Goal: Obtain resource: Download file/media

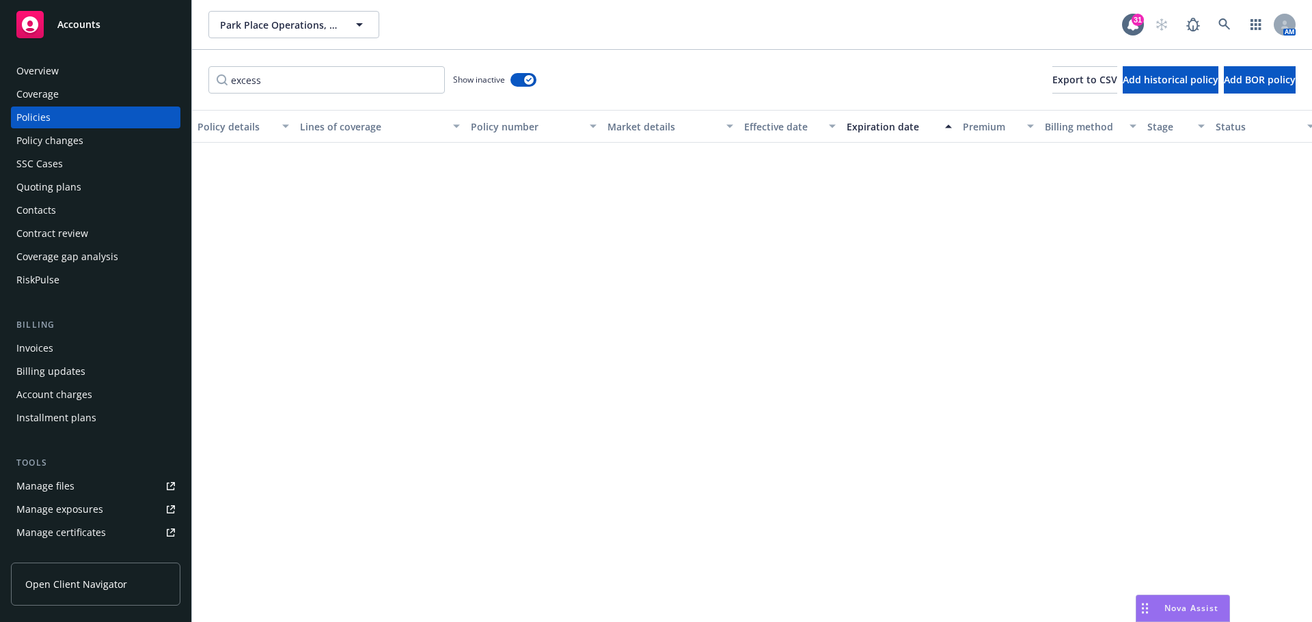
scroll to position [549, 0]
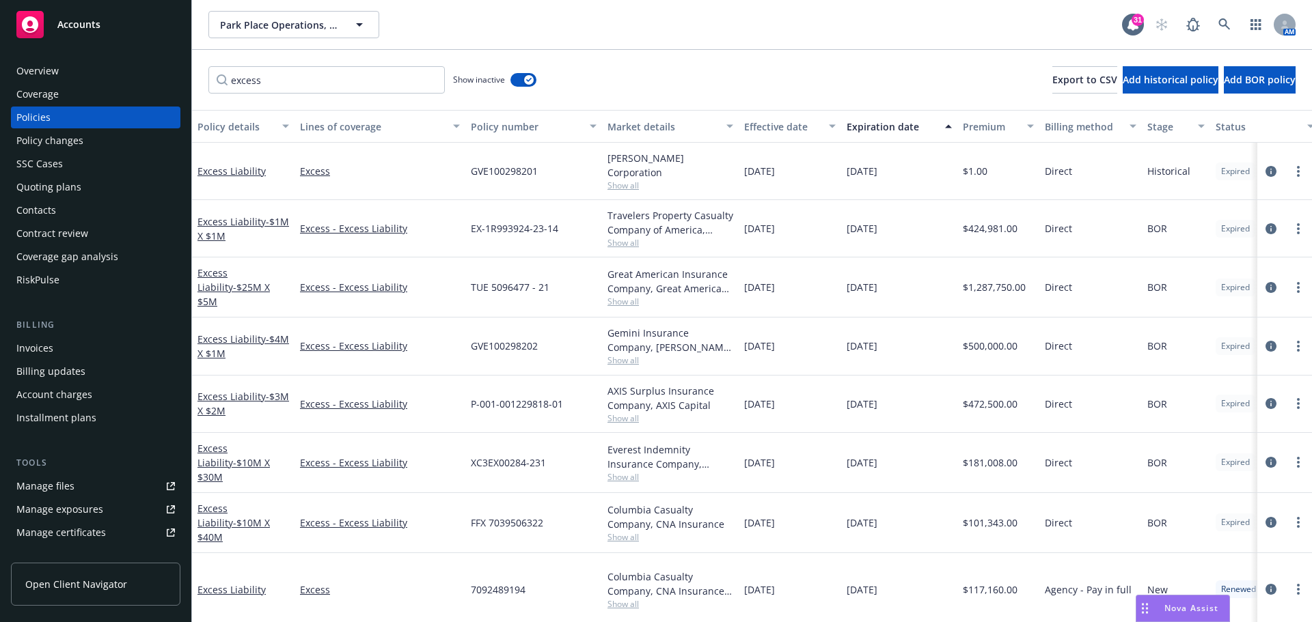
click at [982, 27] on div "Park Place Operations, Inc. Park Place Operations, Inc." at bounding box center [664, 24] width 913 height 27
click at [1052, 82] on span "Export to CSV" at bounding box center [1084, 79] width 65 height 13
click at [43, 485] on div "Manage files" at bounding box center [45, 486] width 58 height 22
click at [107, 31] on div "Accounts" at bounding box center [95, 24] width 158 height 27
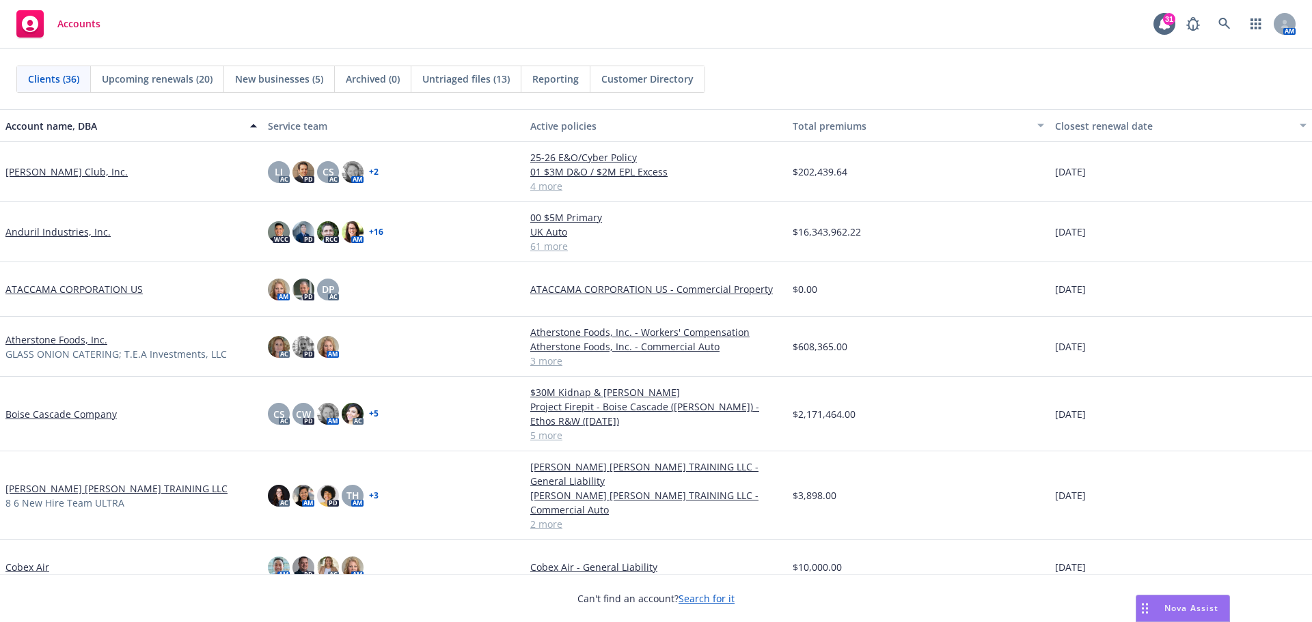
click at [29, 234] on link "Anduril Industries, Inc." at bounding box center [57, 232] width 105 height 14
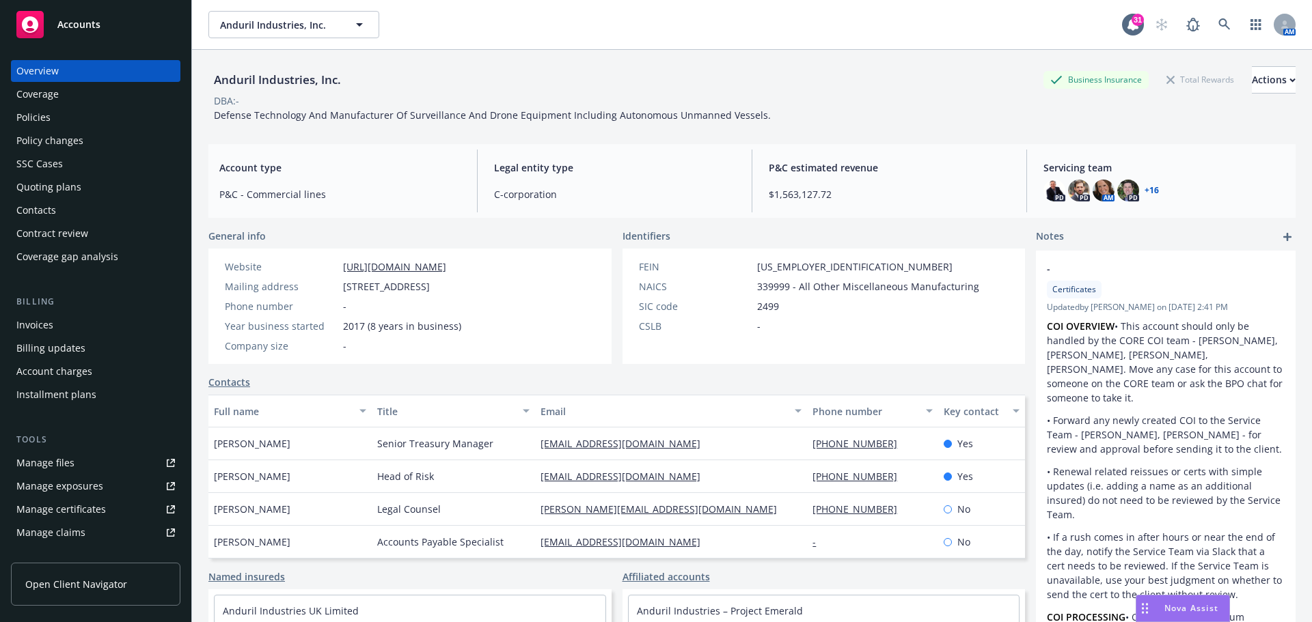
click at [40, 465] on div "Manage files" at bounding box center [45, 463] width 58 height 22
